Goal: Information Seeking & Learning: Learn about a topic

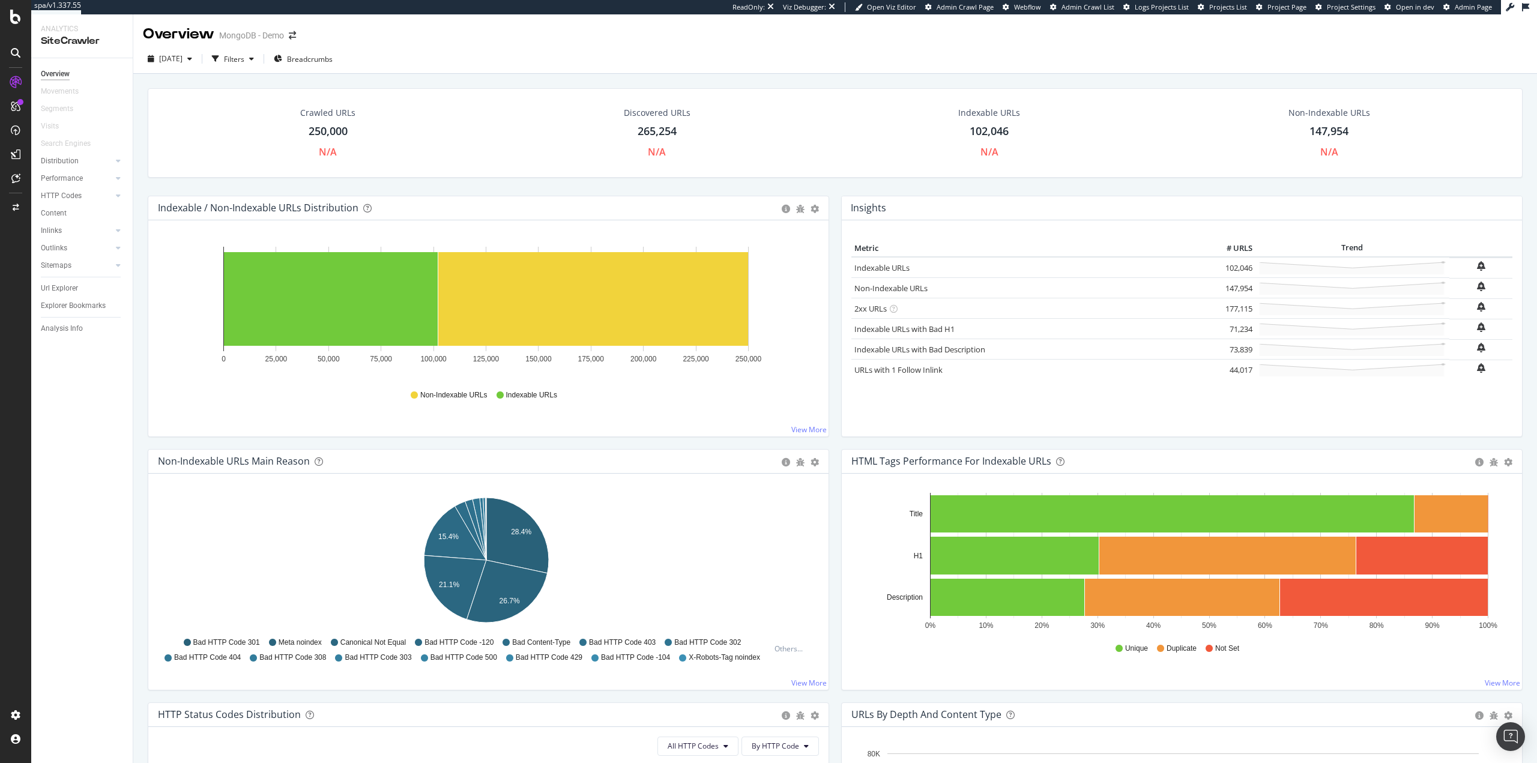
drag, startPoint x: 148, startPoint y: 503, endPoint x: 133, endPoint y: 494, distance: 17.2
click at [147, 503] on div "Non-Indexable URLs Main Reason Pie Table Export as CSV Add to Custom Report Hol…" at bounding box center [489, 575] width 694 height 253
click at [66, 286] on div "Url Explorer" at bounding box center [59, 288] width 37 height 13
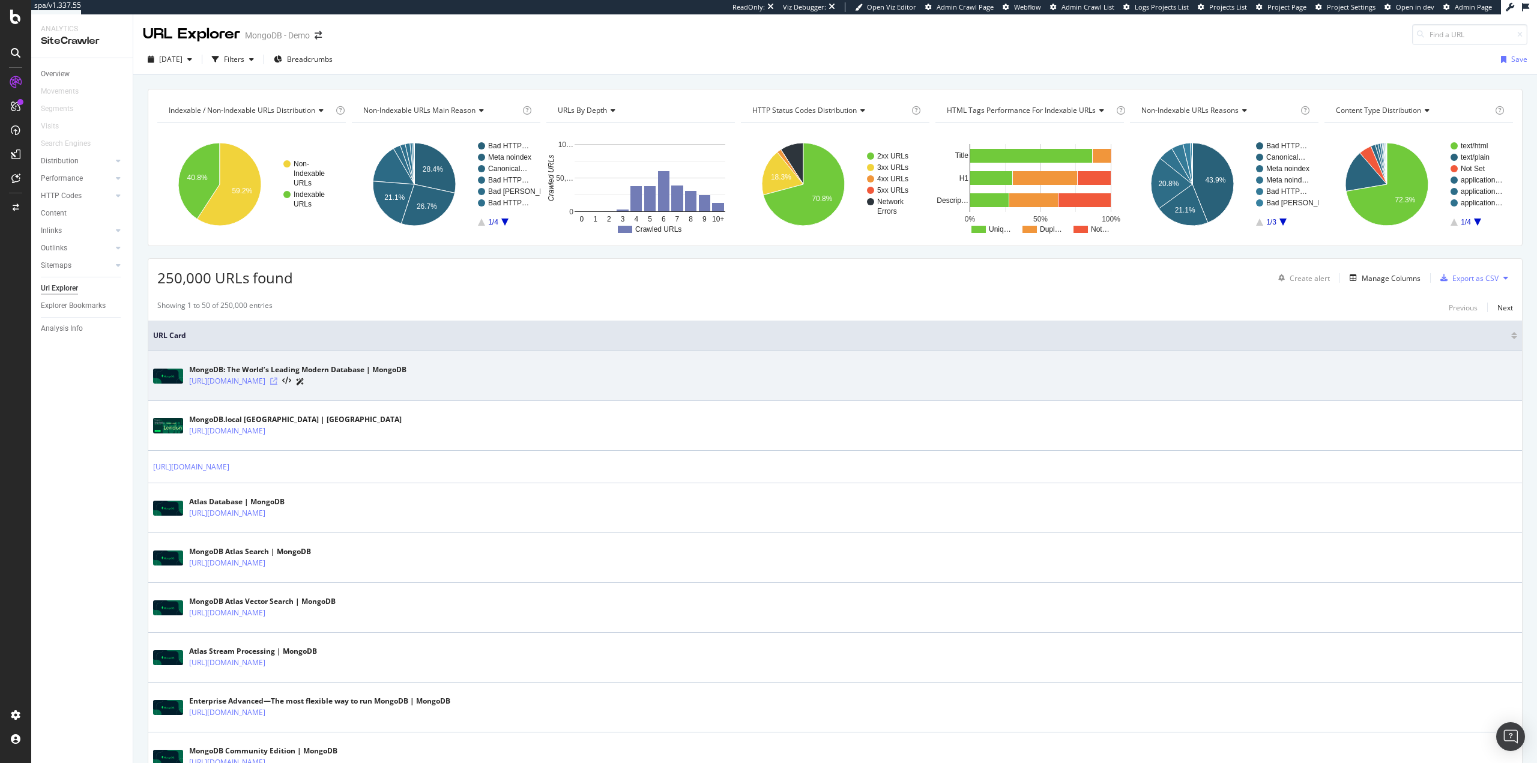
click at [277, 381] on icon at bounding box center [273, 381] width 7 height 7
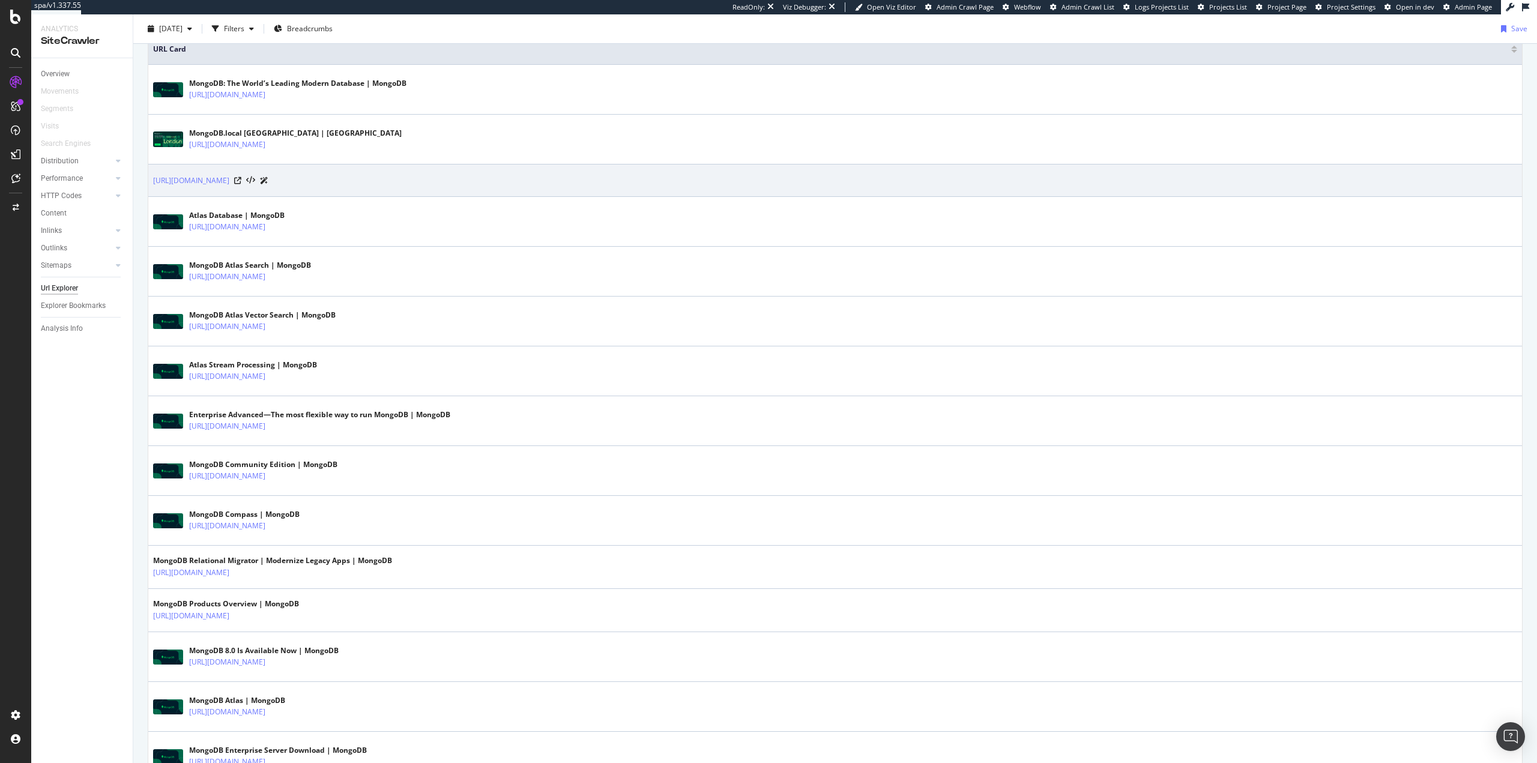
scroll to position [420, 0]
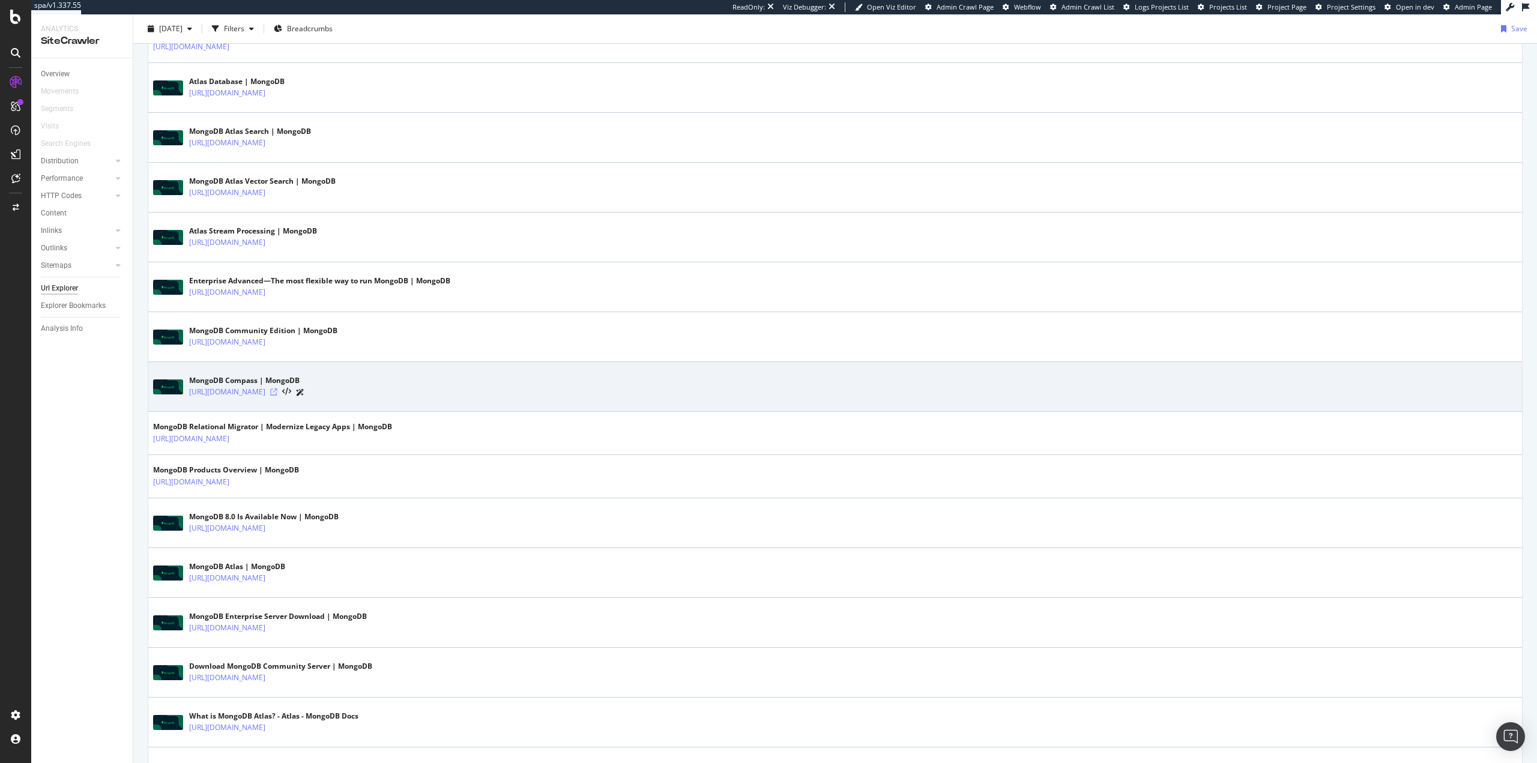
click at [277, 392] on icon at bounding box center [273, 392] width 7 height 7
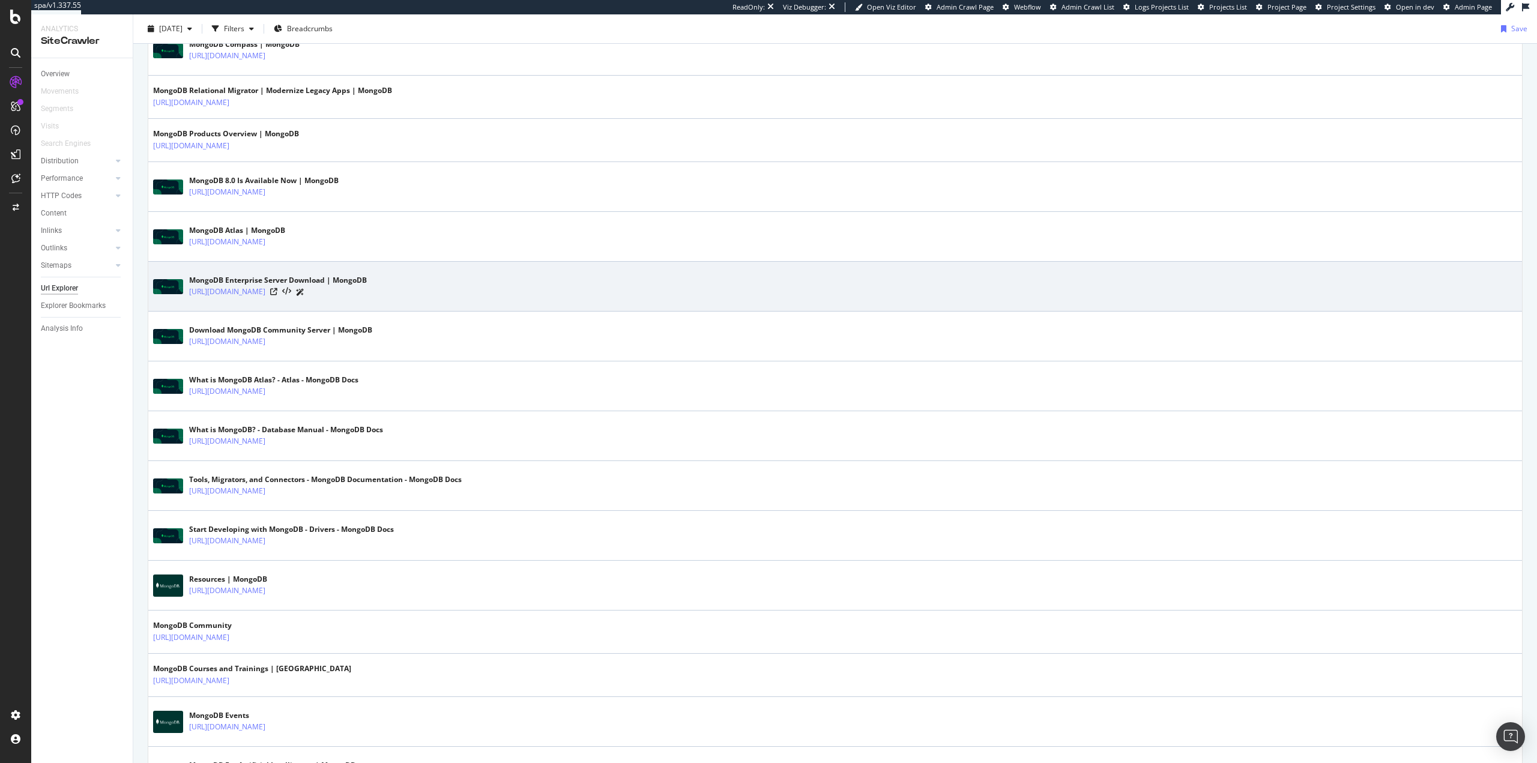
scroll to position [841, 0]
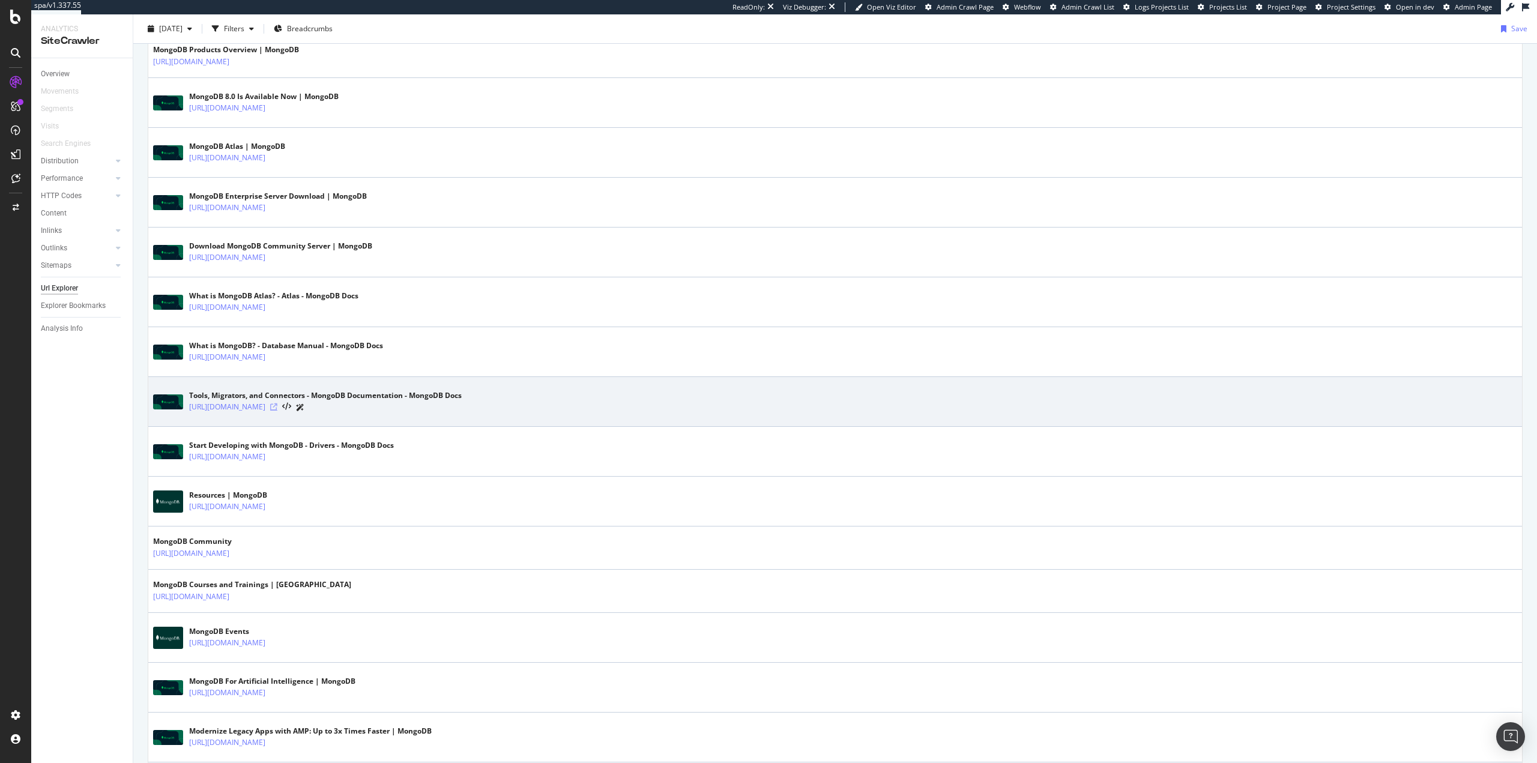
click at [277, 408] on icon at bounding box center [273, 407] width 7 height 7
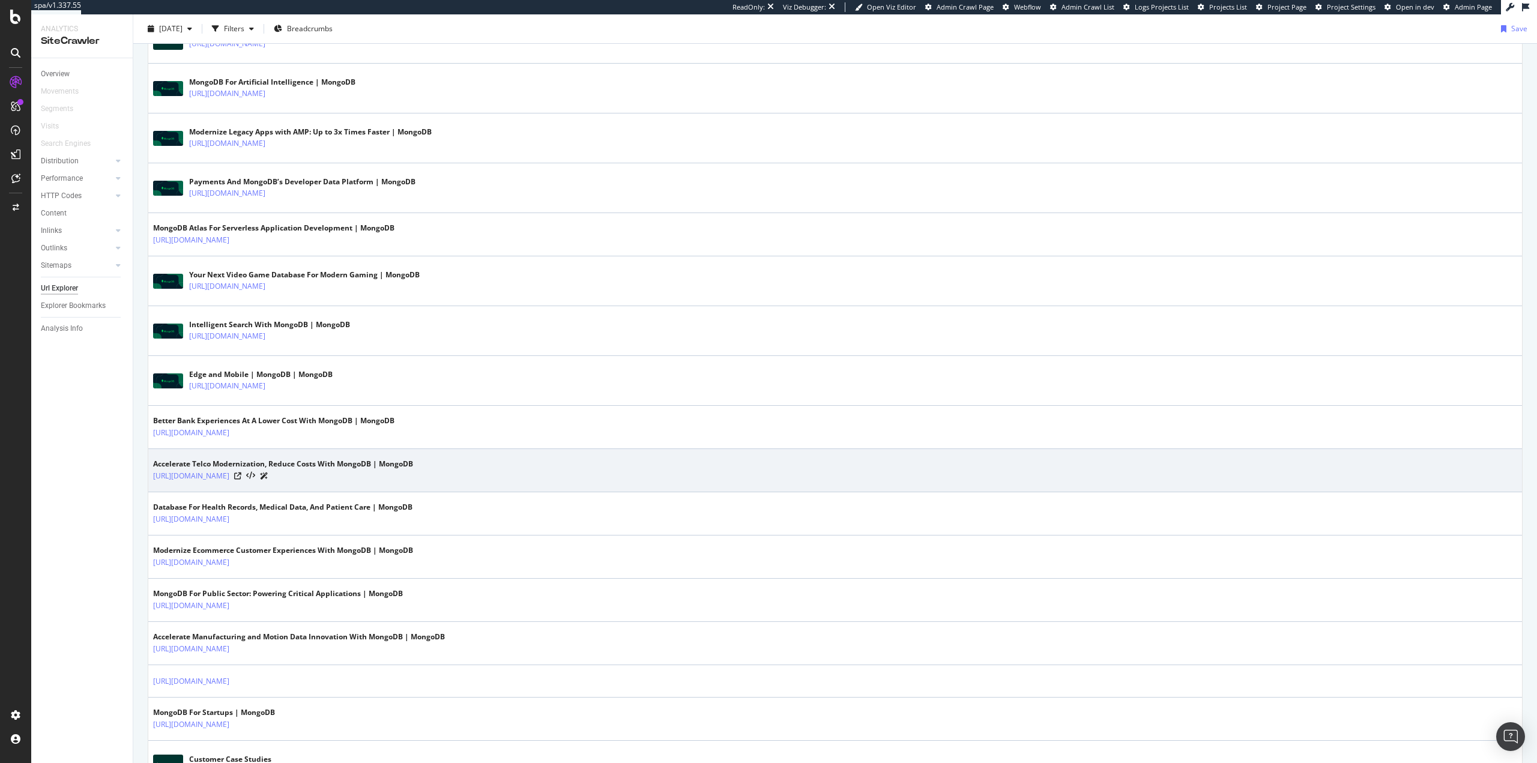
scroll to position [1441, 0]
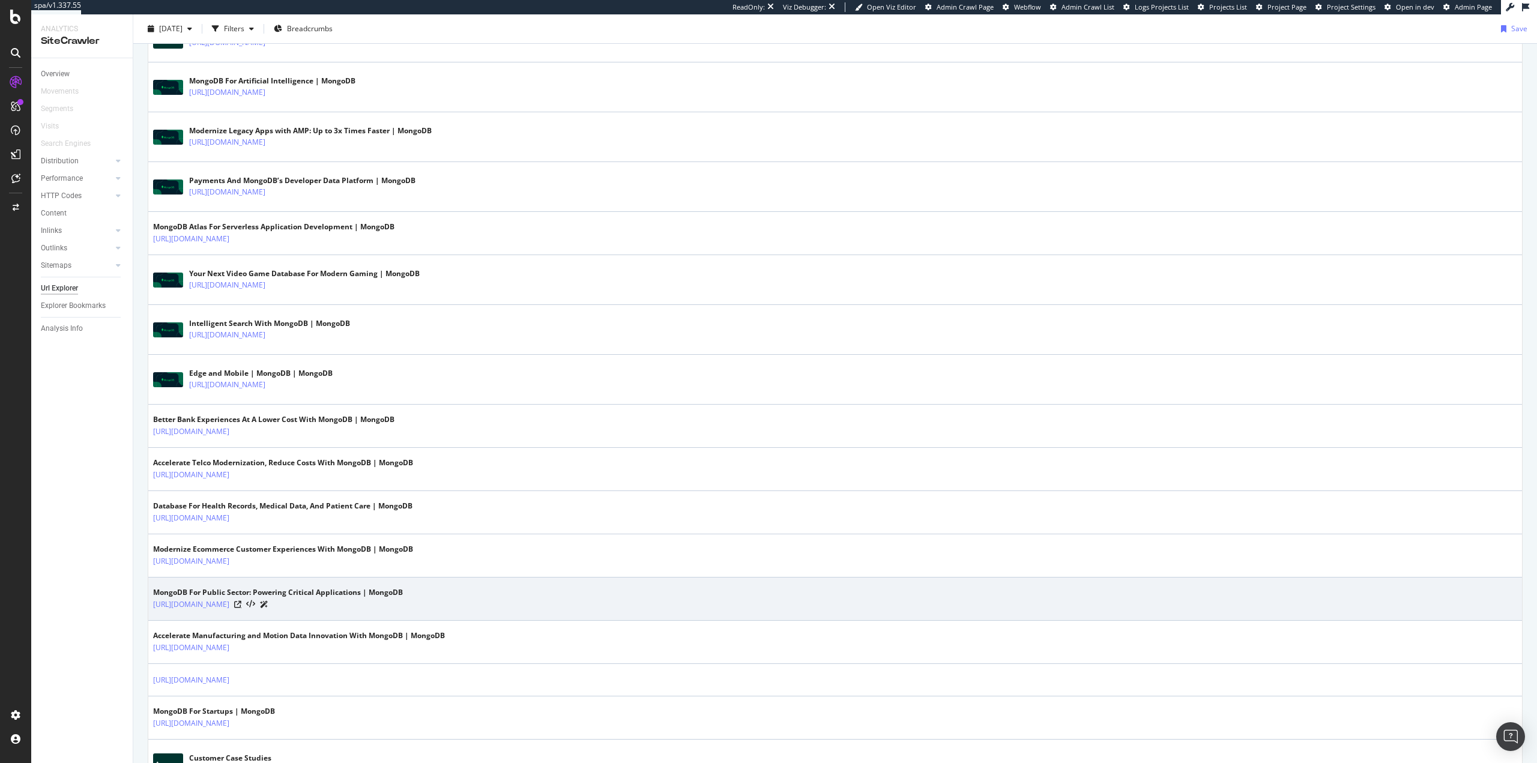
drag, startPoint x: 366, startPoint y: 605, endPoint x: 374, endPoint y: 588, distance: 18.8
click at [241, 604] on icon at bounding box center [237, 604] width 7 height 7
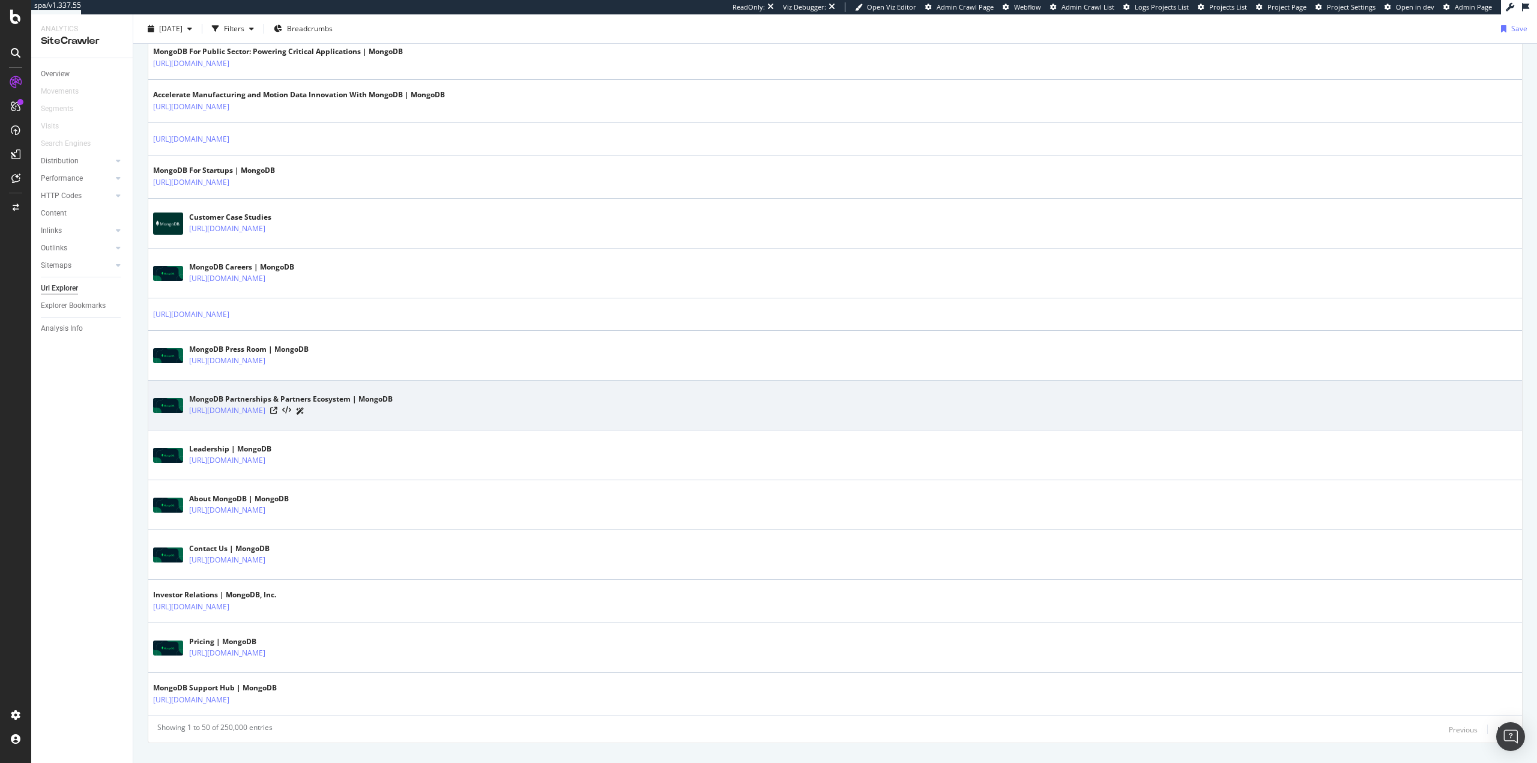
scroll to position [2005, 0]
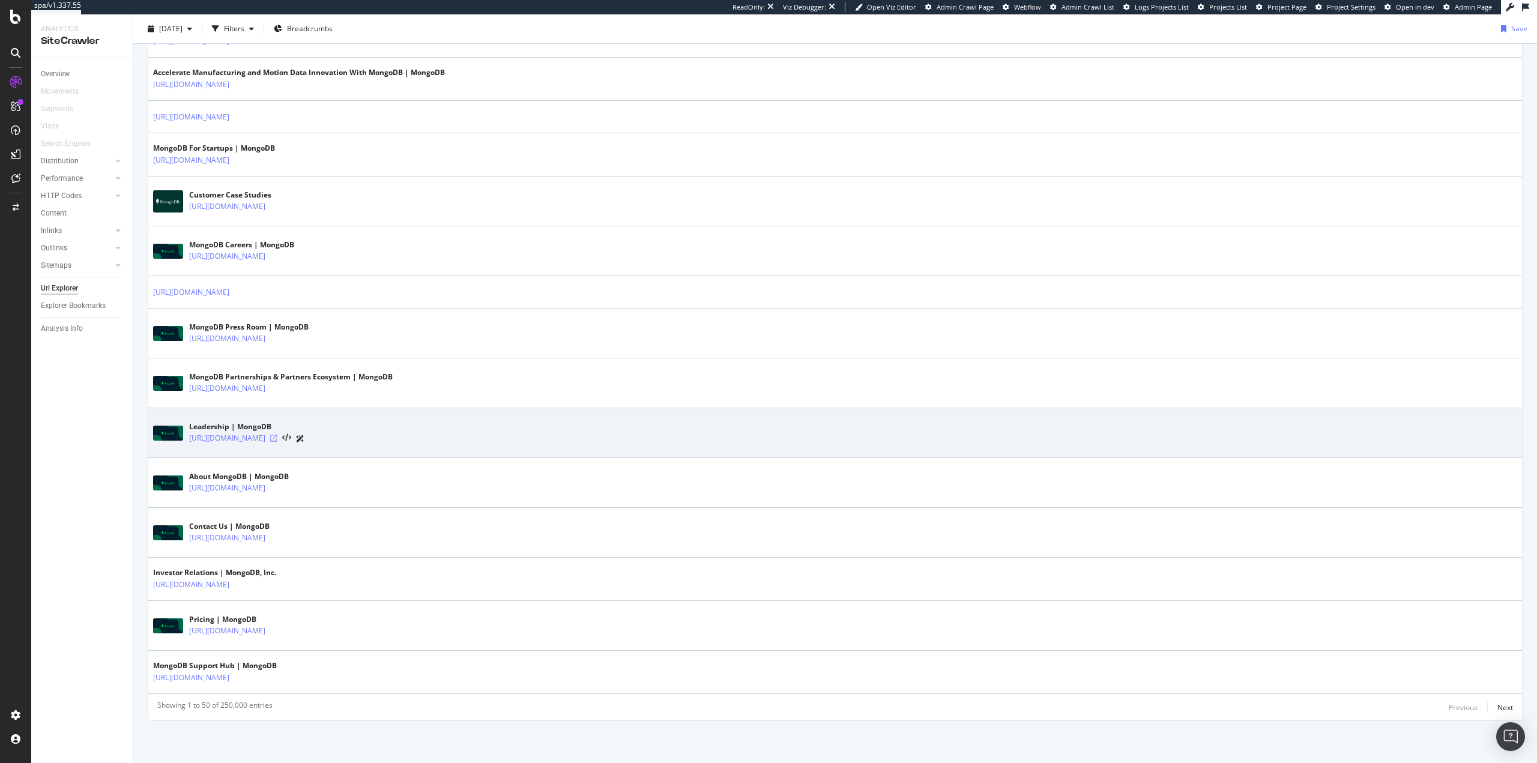
click at [277, 439] on icon at bounding box center [273, 438] width 7 height 7
